Goal: Check status: Check status

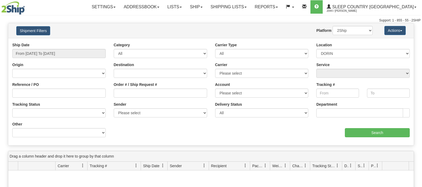
select select "7222"
click at [60, 96] on input "Reference / PO" at bounding box center [58, 92] width 93 height 9
paste input "2788184057"
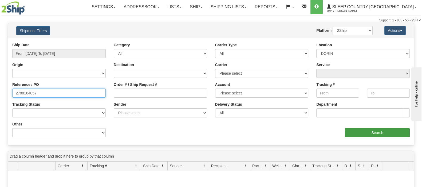
type input "2788184057"
click at [365, 133] on input "Search" at bounding box center [377, 132] width 65 height 9
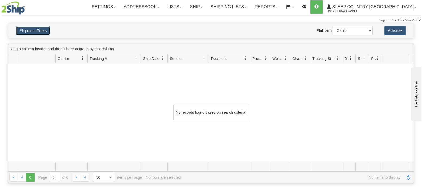
click at [41, 29] on button "Shipment Filters" at bounding box center [33, 30] width 34 height 9
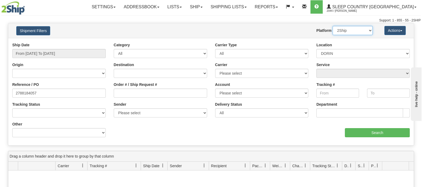
drag, startPoint x: 349, startPoint y: 31, endPoint x: 349, endPoint y: 33, distance: 2.7
click at [349, 31] on select "2Ship Imported" at bounding box center [353, 30] width 40 height 9
select select "1"
click at [333, 26] on select "2Ship Imported" at bounding box center [353, 30] width 40 height 9
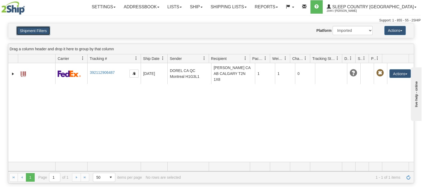
click at [33, 27] on button "Shipment Filters" at bounding box center [33, 30] width 34 height 9
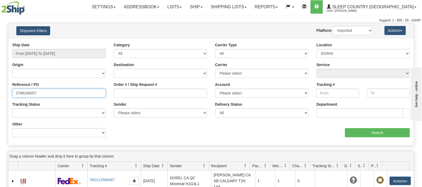
drag, startPoint x: 42, startPoint y: 90, endPoint x: -32, endPoint y: 89, distance: 74.8
click at [0, 89] on html "Upgrade Account Cancel Toggle navigation Settings New Senders" at bounding box center [211, 93] width 422 height 187
paste input "1055021"
click at [16, 92] on input "1055021" at bounding box center [58, 92] width 93 height 9
type input "1055021"
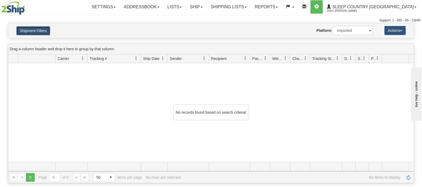
click at [41, 33] on button "Shipment Filters" at bounding box center [33, 30] width 34 height 9
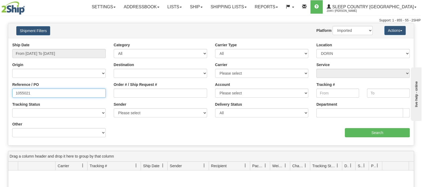
click at [40, 91] on input "1055021" at bounding box center [58, 92] width 93 height 9
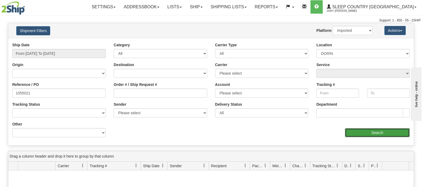
click at [355, 132] on input "Search" at bounding box center [377, 132] width 65 height 9
